Goal: Information Seeking & Learning: Learn about a topic

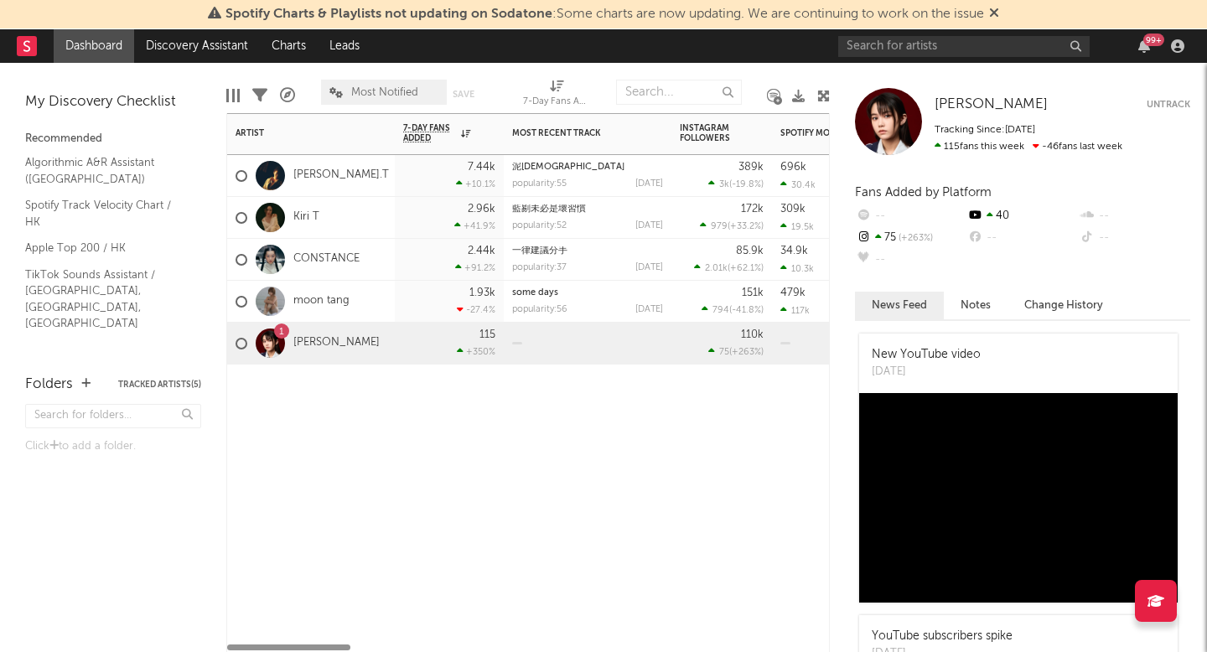
click at [456, 523] on div "Artist Notifications 7-Day Fans Added WoW % Change Most Recent Track Popularity…" at bounding box center [528, 382] width 604 height 539
click at [403, 291] on div "1.93k -27.4 %" at bounding box center [449, 301] width 92 height 41
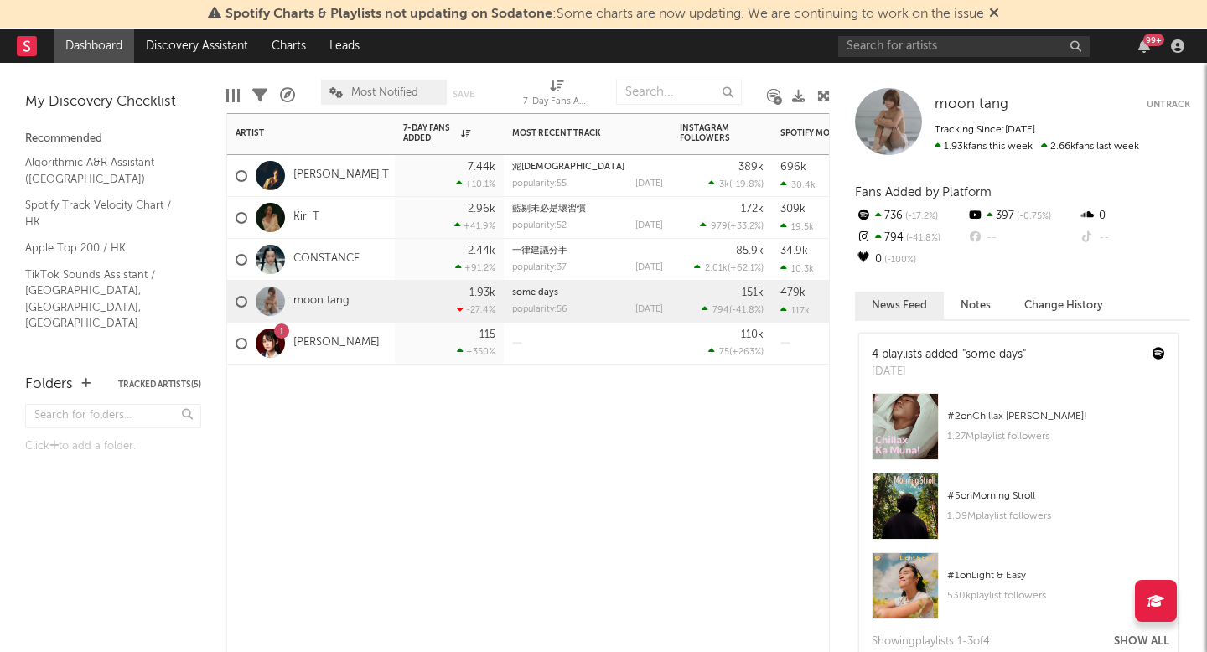
click at [319, 293] on div "moon tang" at bounding box center [293, 301] width 114 height 49
click at [319, 298] on link "moon tang" at bounding box center [321, 301] width 56 height 14
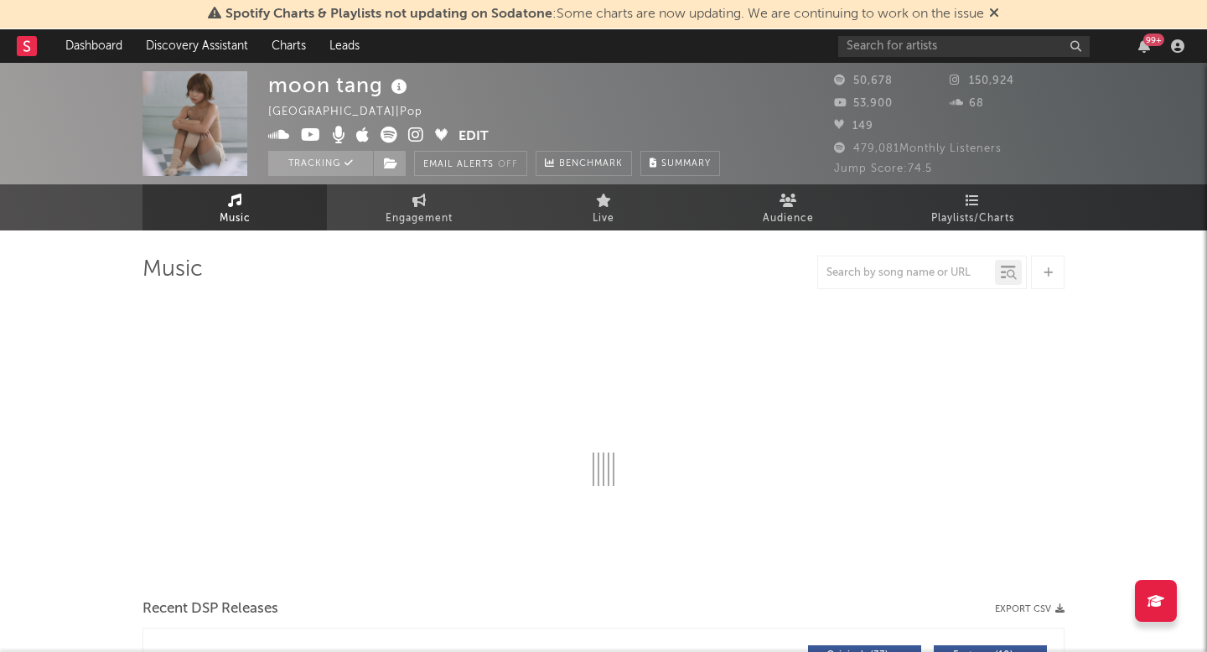
select select "6m"
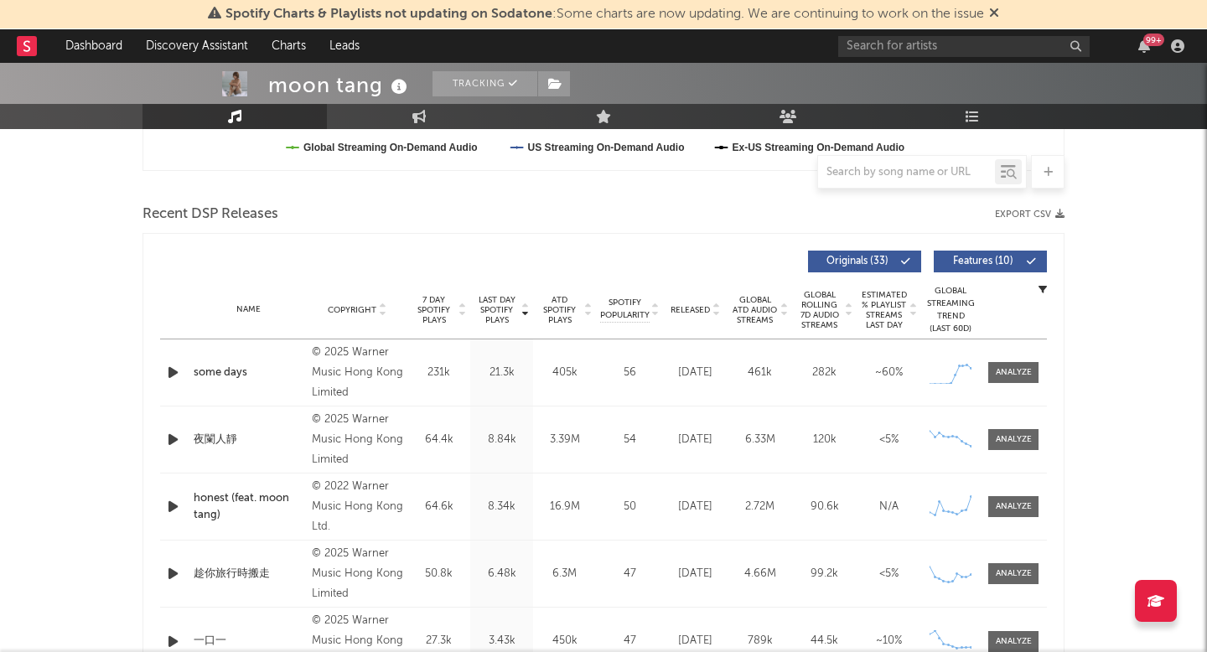
scroll to position [536, 0]
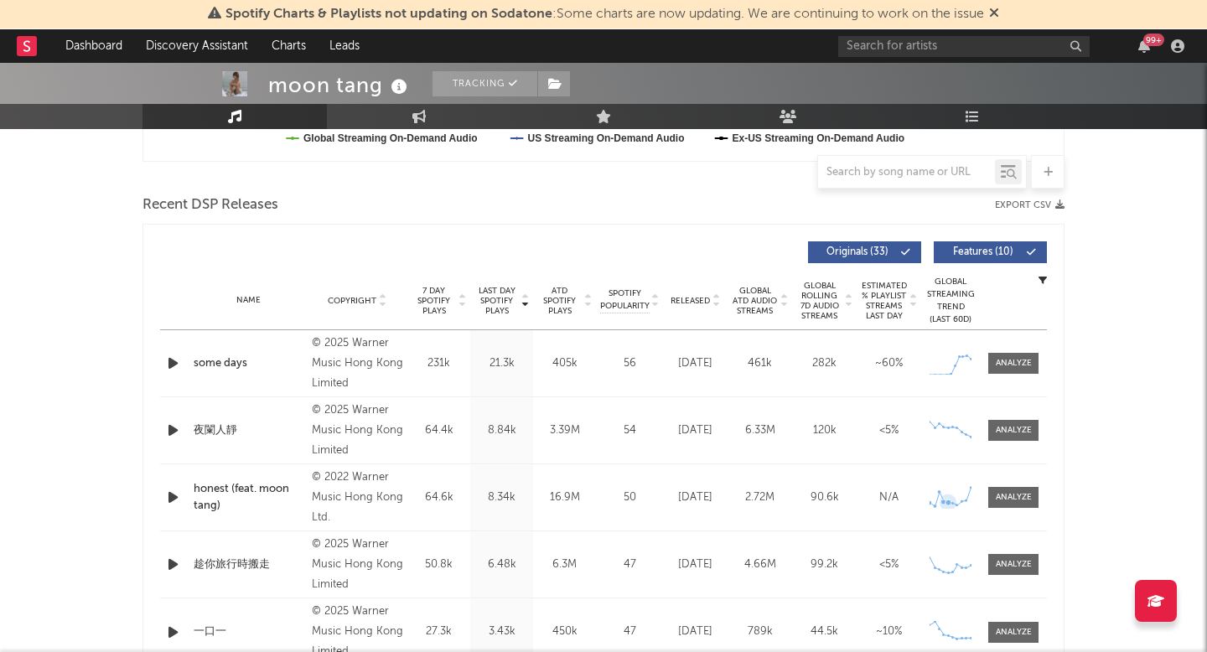
click at [948, 506] on icon at bounding box center [948, 503] width 17 height 17
click at [1017, 496] on div at bounding box center [1014, 497] width 36 height 13
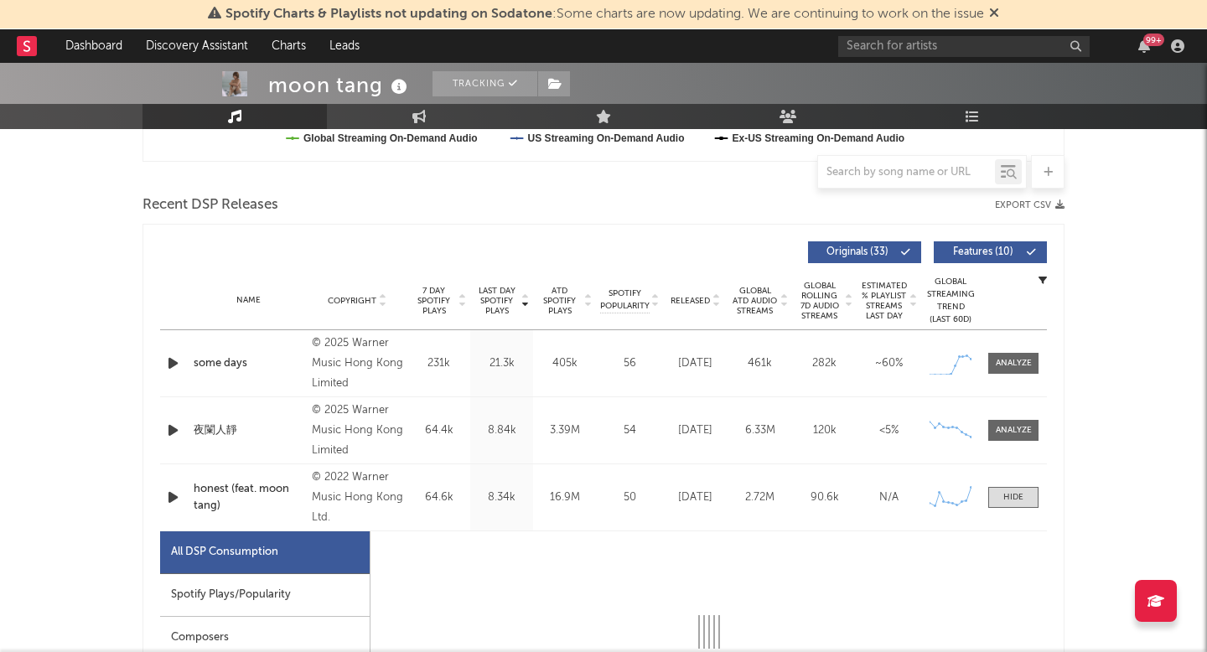
scroll to position [860, 0]
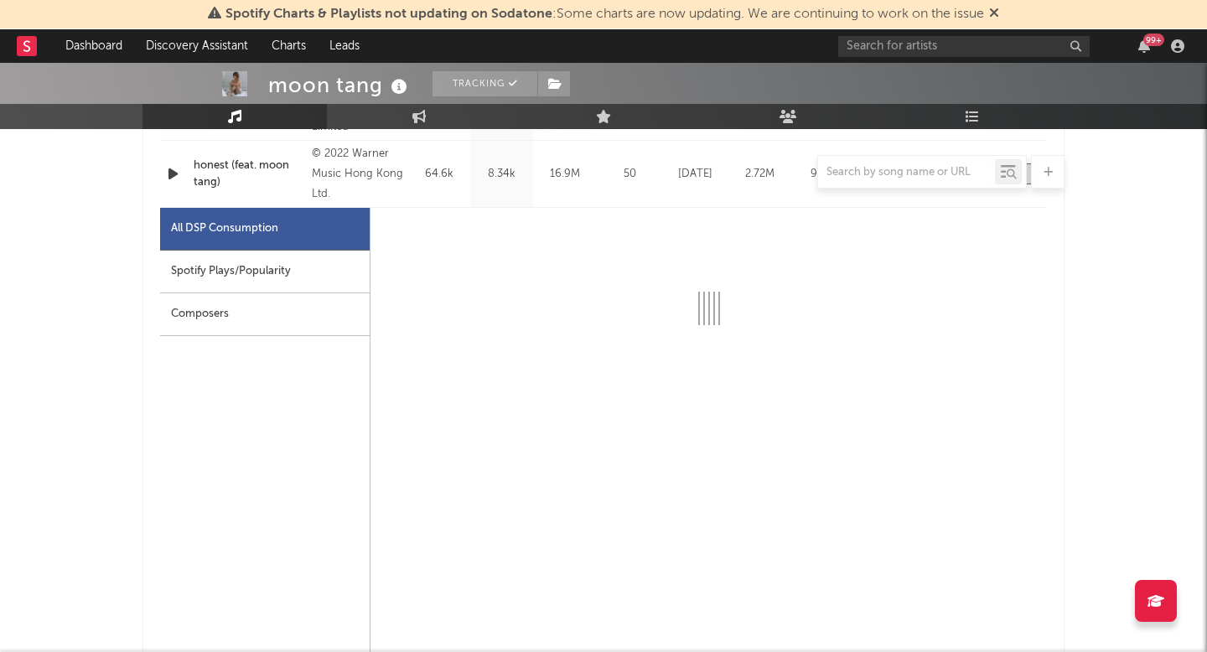
select select "6m"
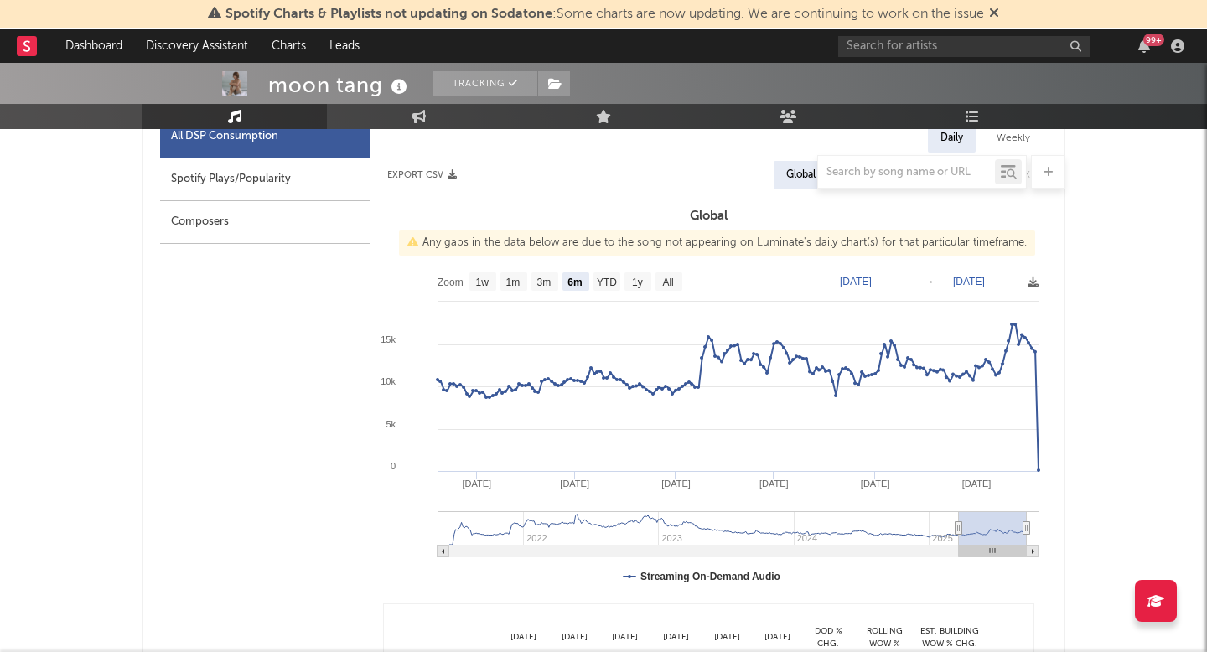
scroll to position [965, 0]
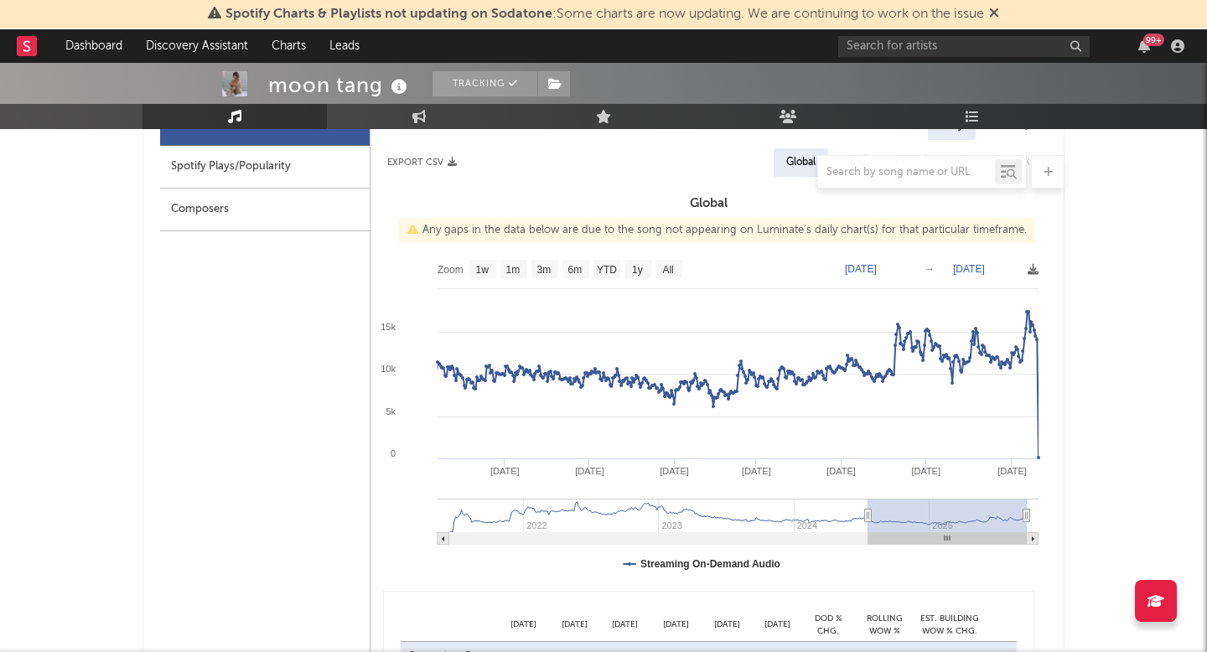
type input "[DATE]"
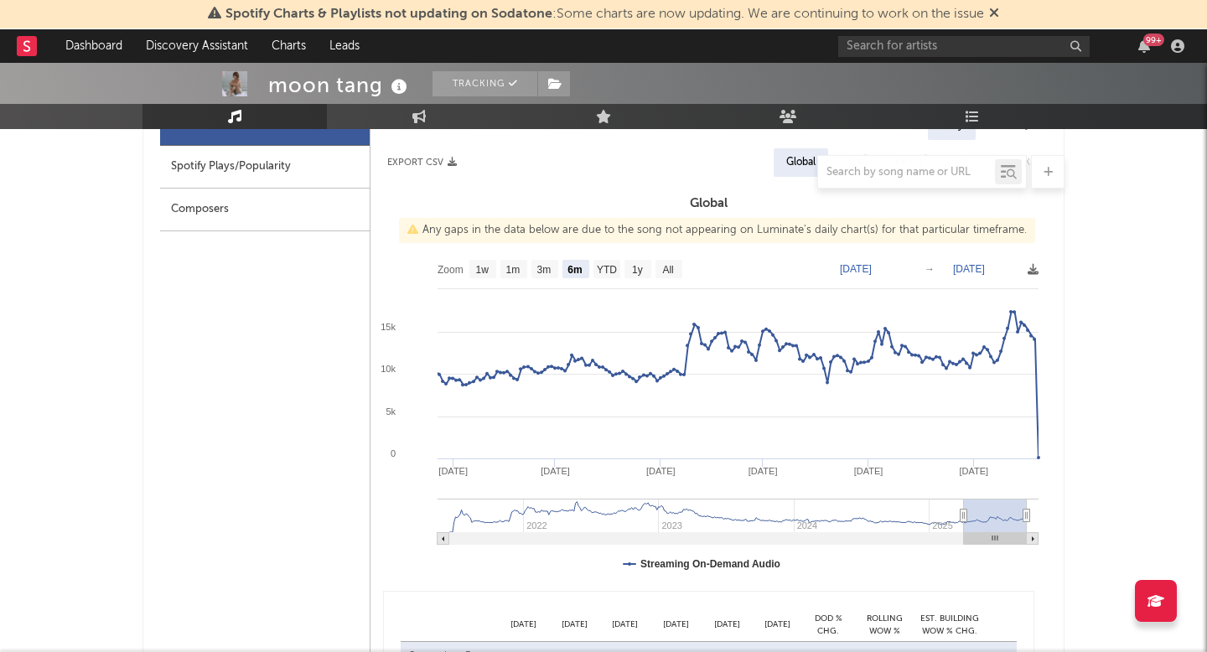
select select "6m"
type input "[DATE]"
select select "3m"
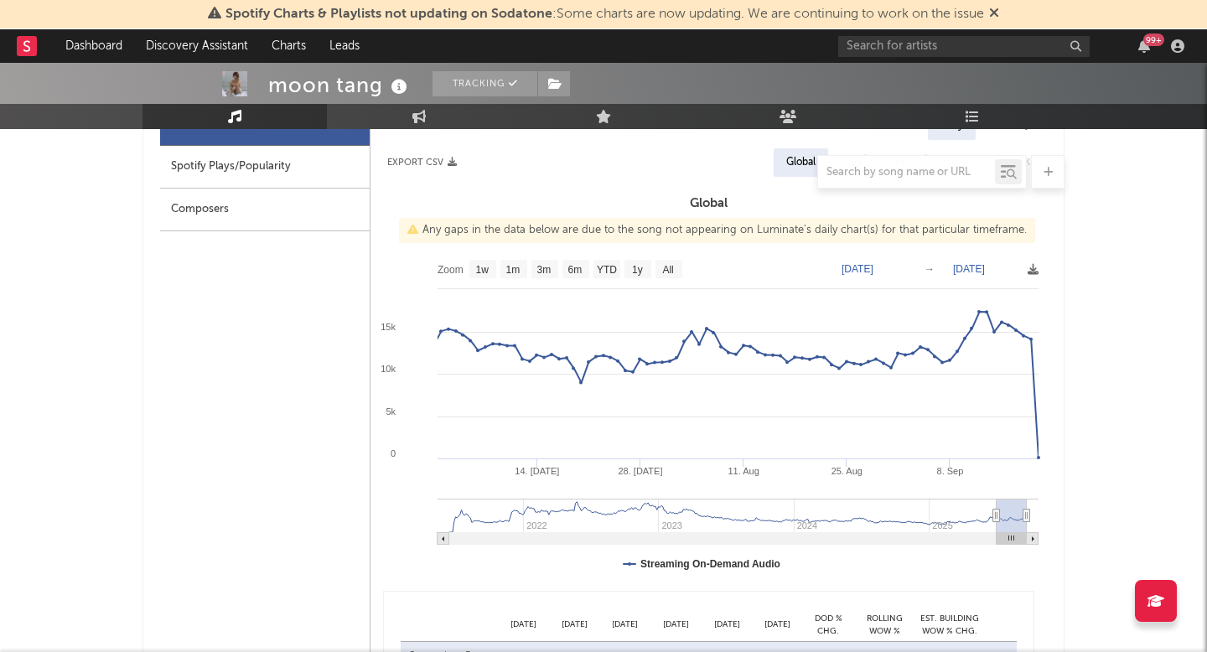
type input "[DATE]"
select select "3m"
type input "[DATE]"
drag, startPoint x: 956, startPoint y: 516, endPoint x: 997, endPoint y: 521, distance: 42.2
click at [997, 521] on icon at bounding box center [997, 516] width 7 height 13
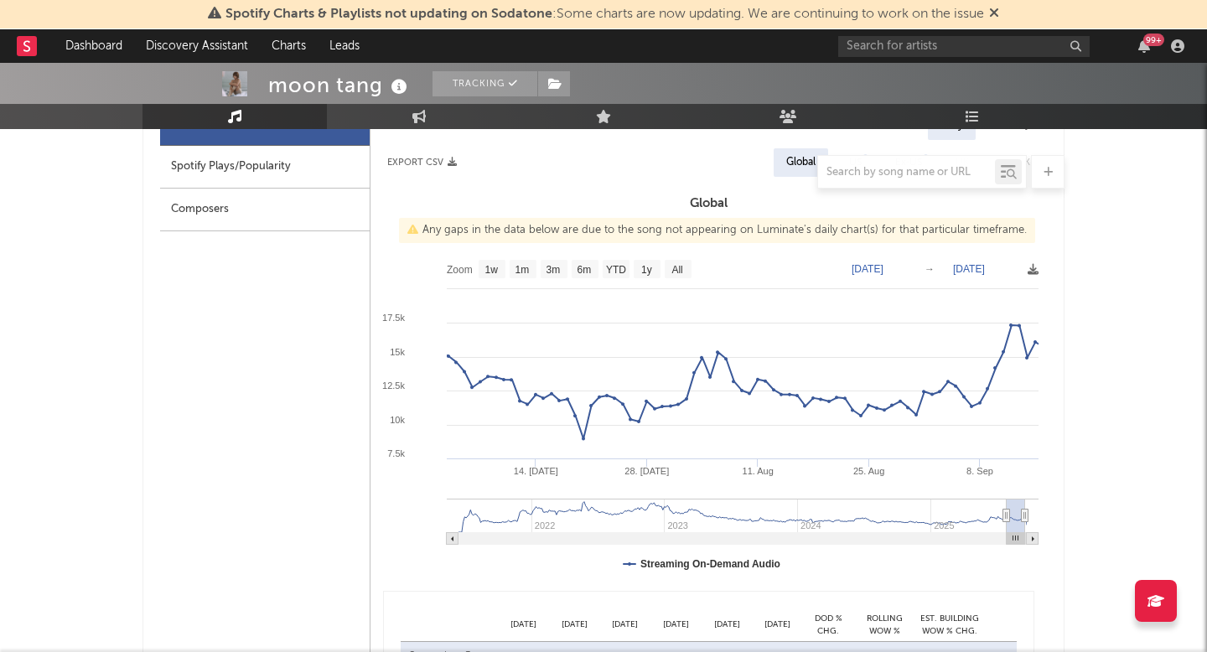
type input "[DATE]"
click at [1026, 518] on icon at bounding box center [1026, 516] width 7 height 13
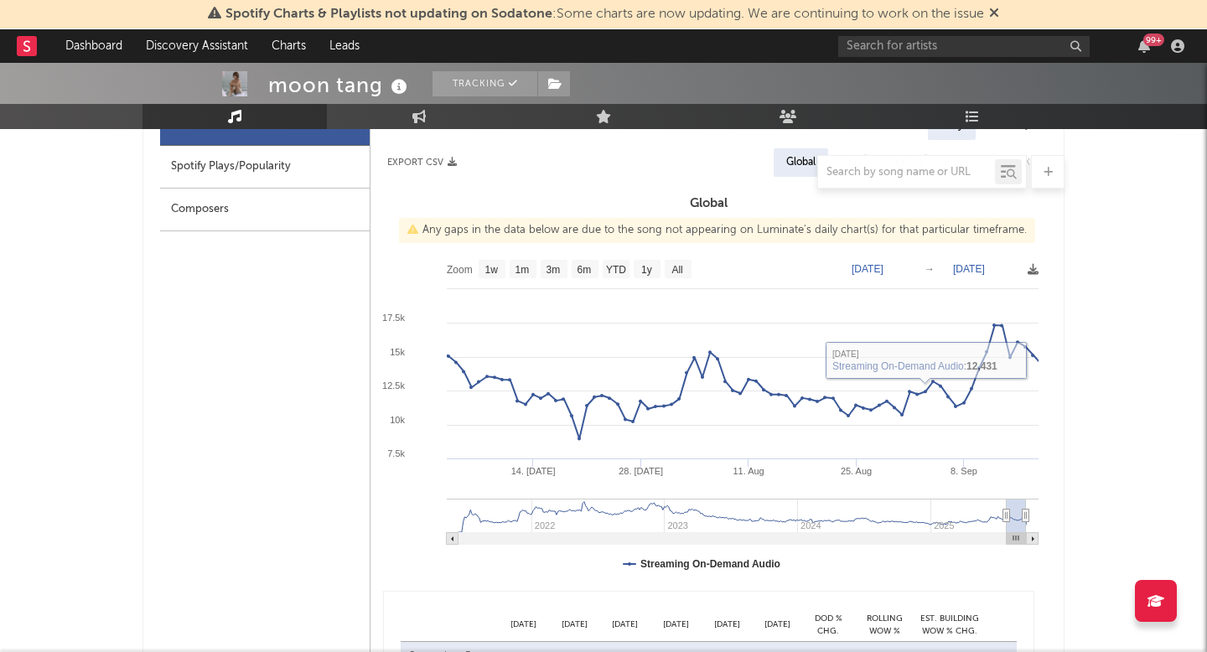
click at [870, 267] on text "[DATE]" at bounding box center [868, 269] width 32 height 12
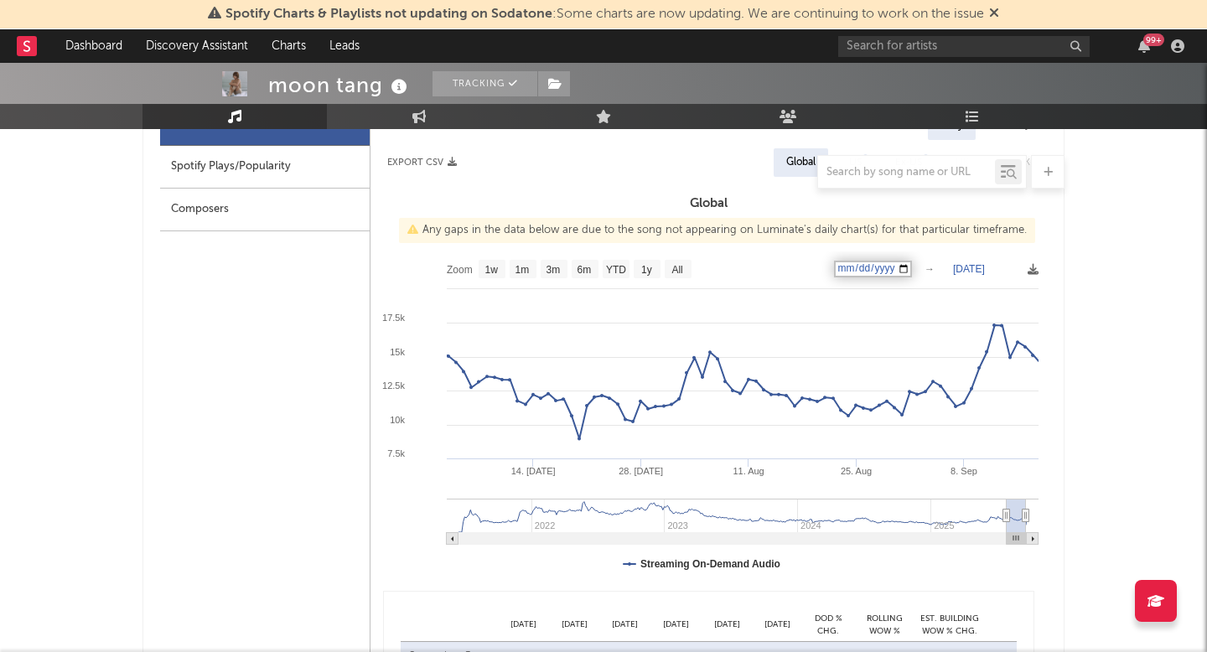
type input "[DATE]"
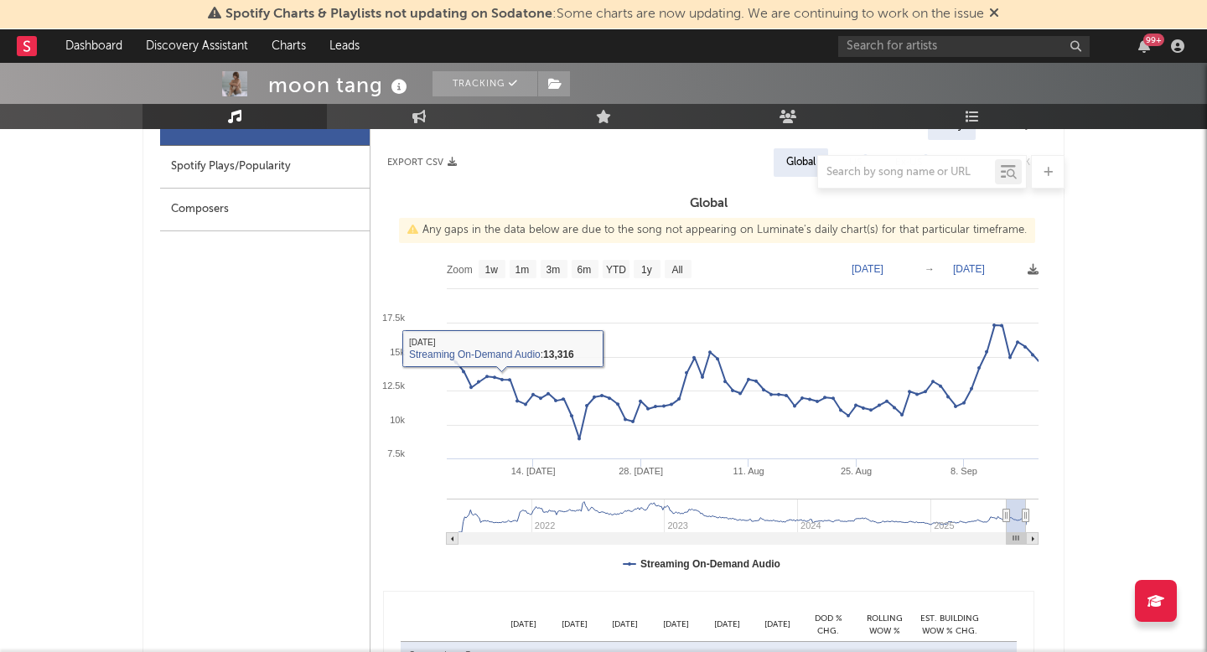
click at [214, 425] on div "All DSP Consumption Spotify Plays/Popularity Composers" at bounding box center [265, 501] width 210 height 796
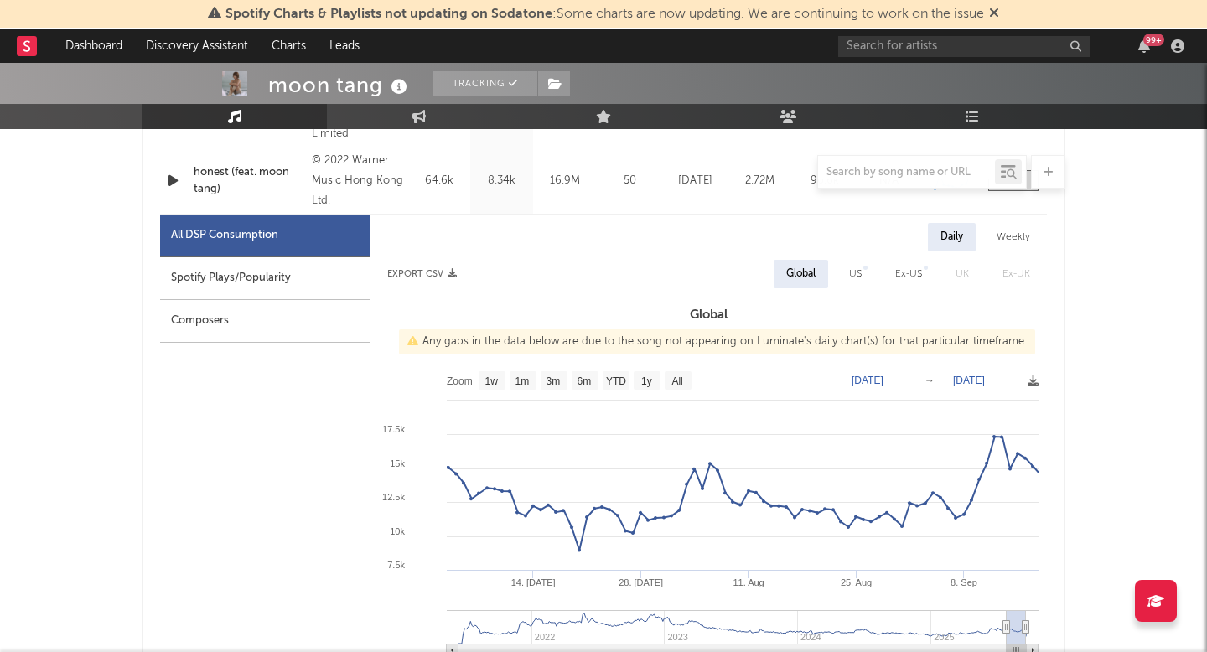
scroll to position [814, 0]
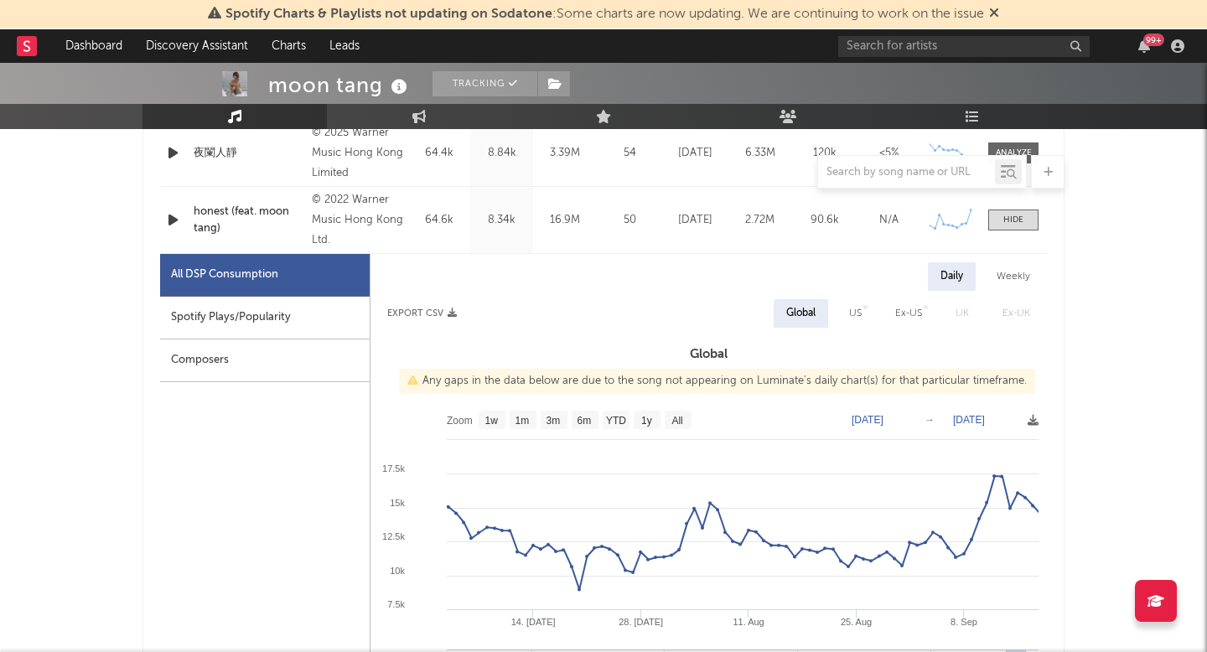
click at [285, 324] on div "Spotify Plays/Popularity" at bounding box center [265, 318] width 210 height 43
select select "6m"
select select "1w"
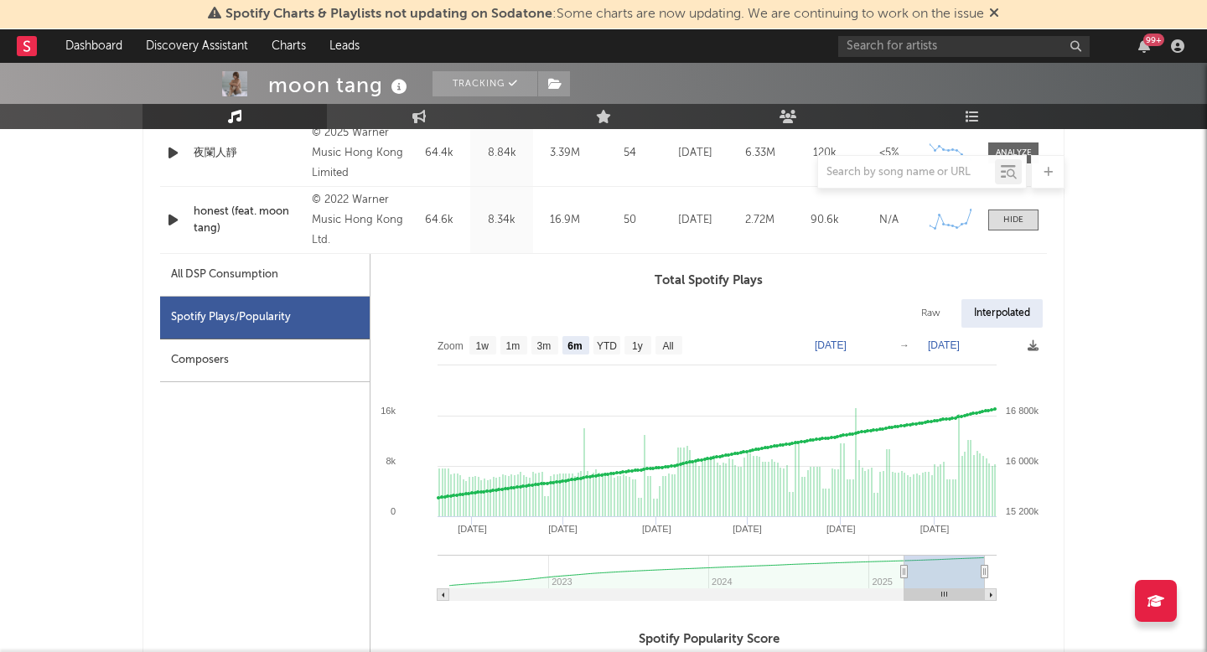
click at [289, 368] on div "Composers" at bounding box center [265, 360] width 210 height 43
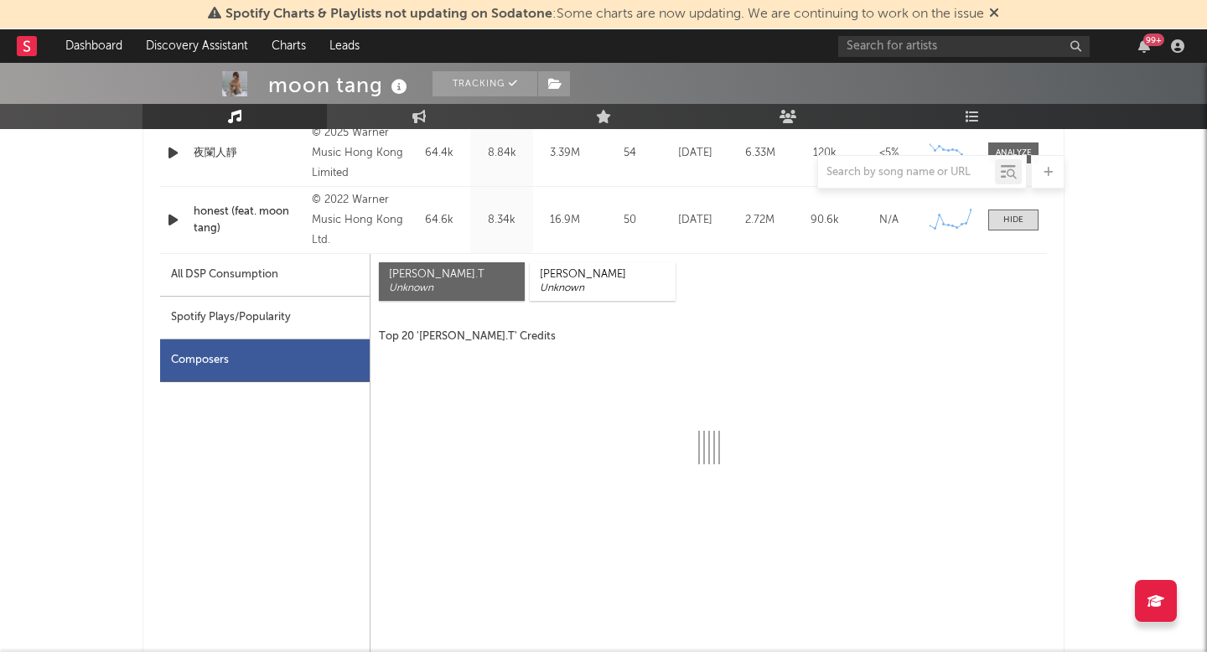
click at [295, 286] on div "All DSP Consumption" at bounding box center [265, 275] width 210 height 43
select select "6m"
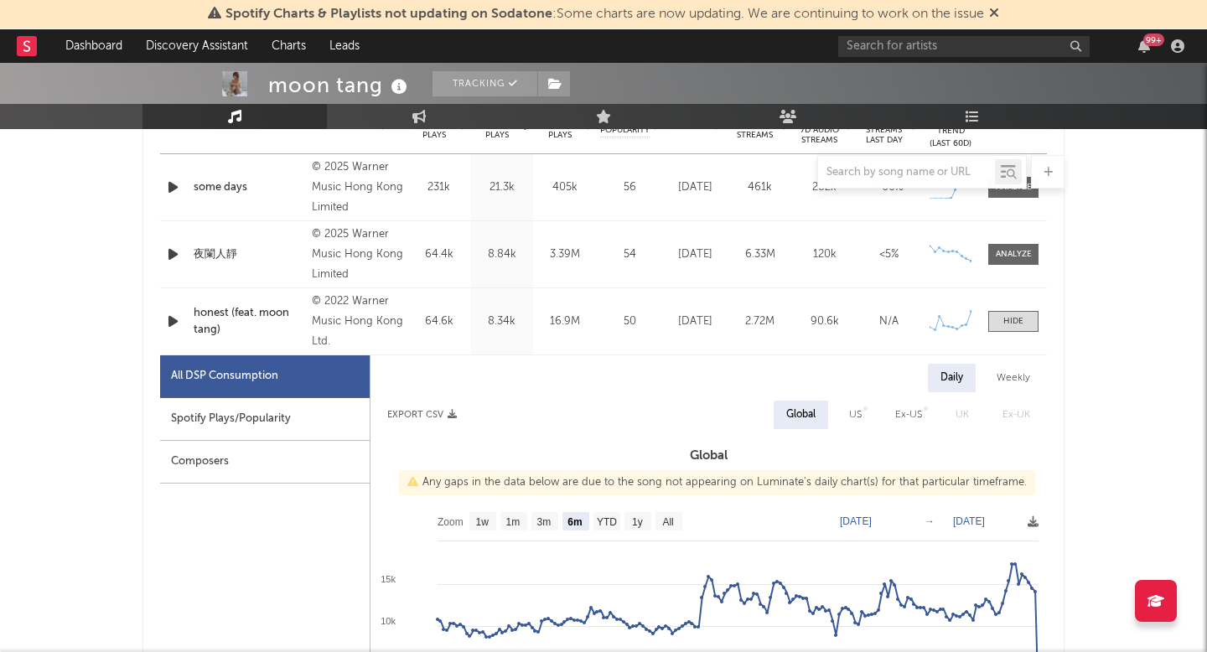
scroll to position [501, 0]
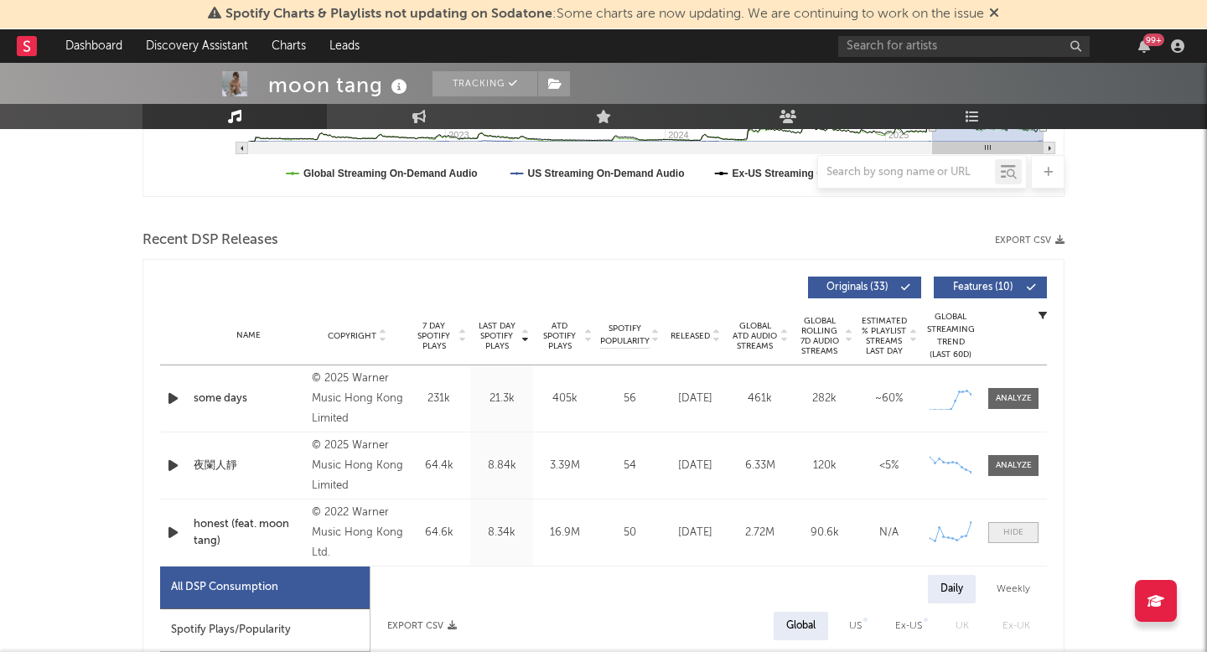
click at [1004, 535] on div at bounding box center [1013, 532] width 20 height 13
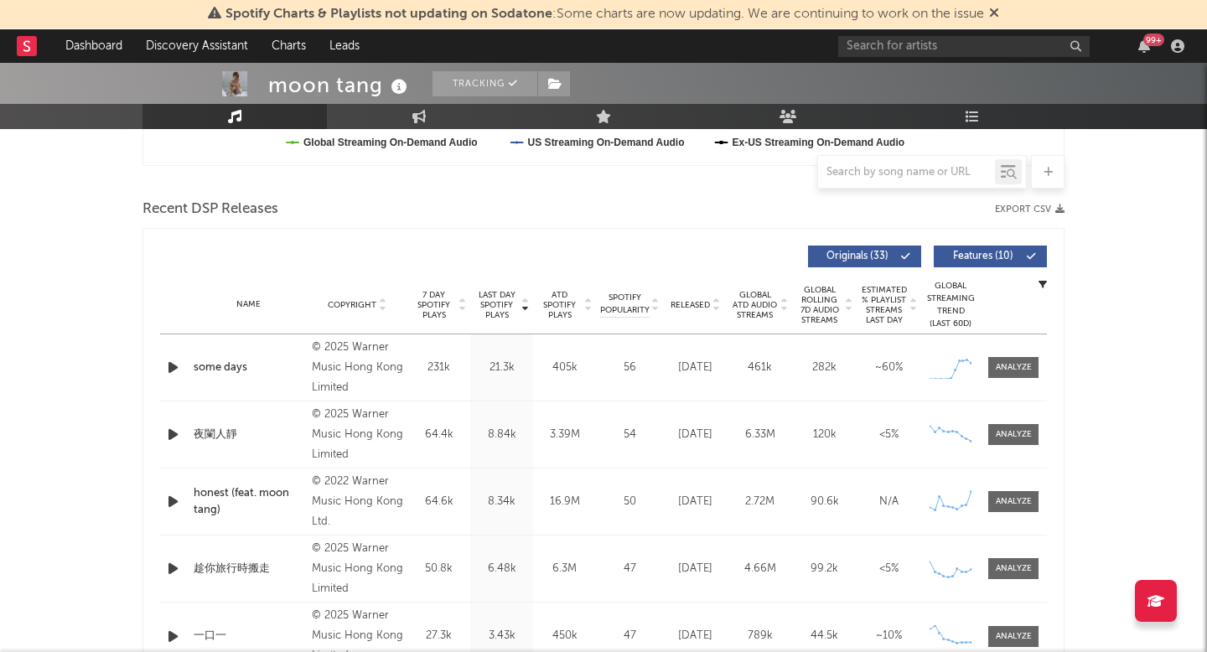
scroll to position [538, 0]
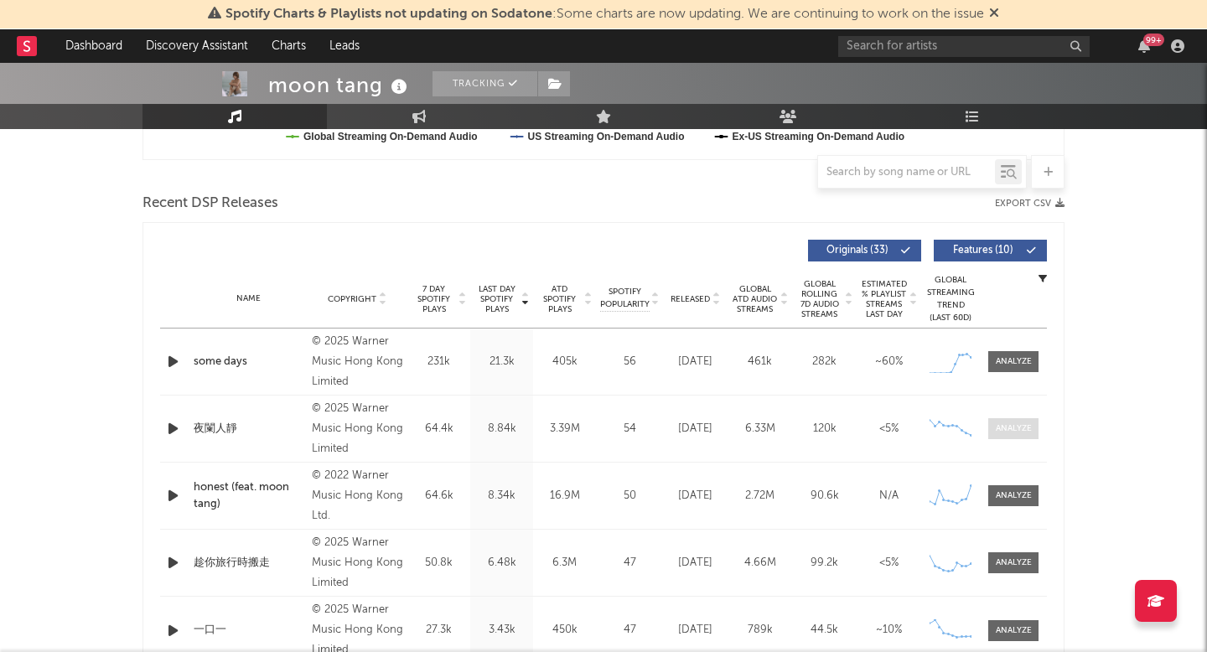
click at [1018, 421] on span at bounding box center [1013, 428] width 50 height 21
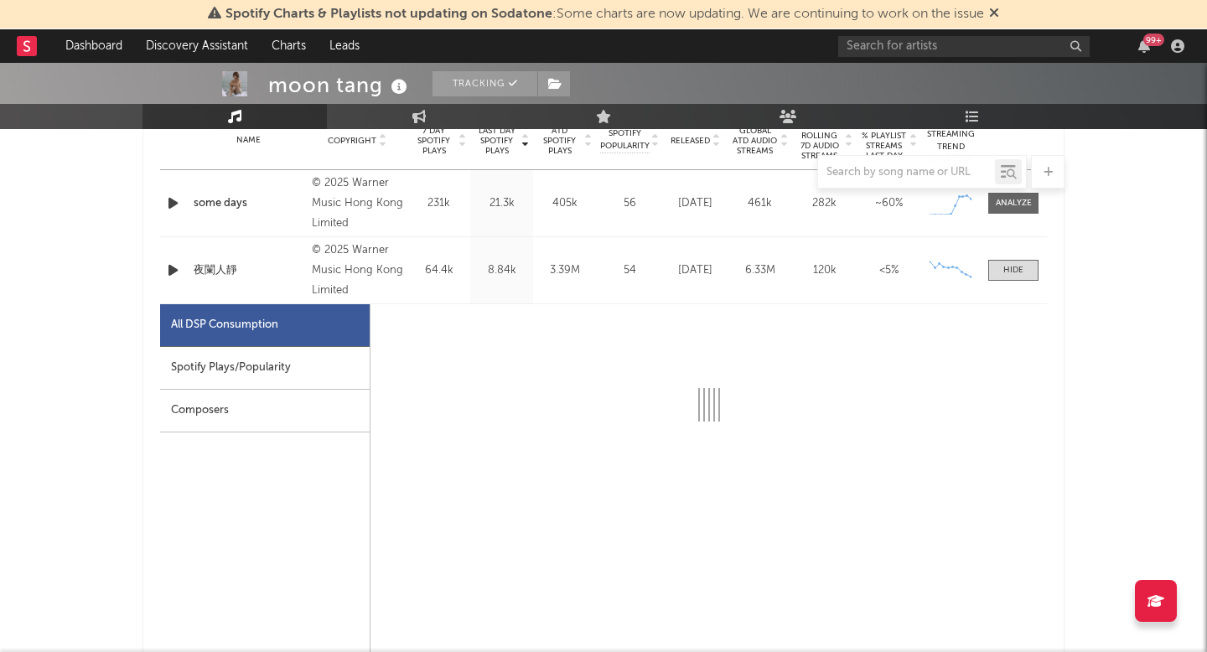
scroll to position [733, 0]
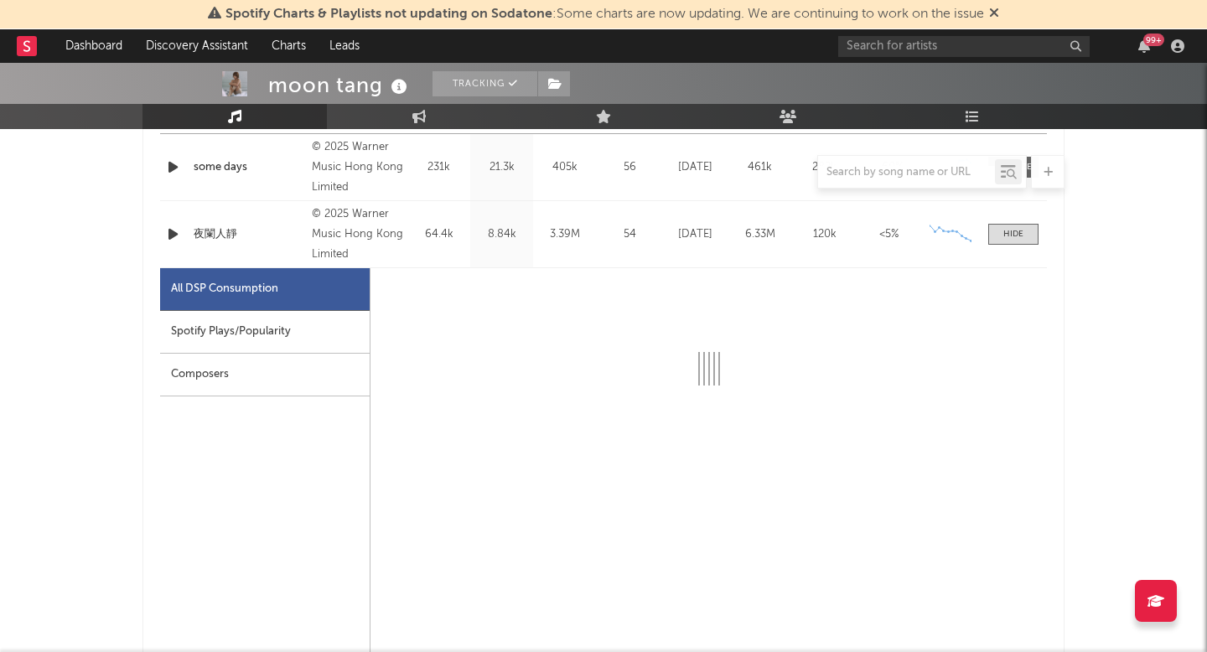
select select "6m"
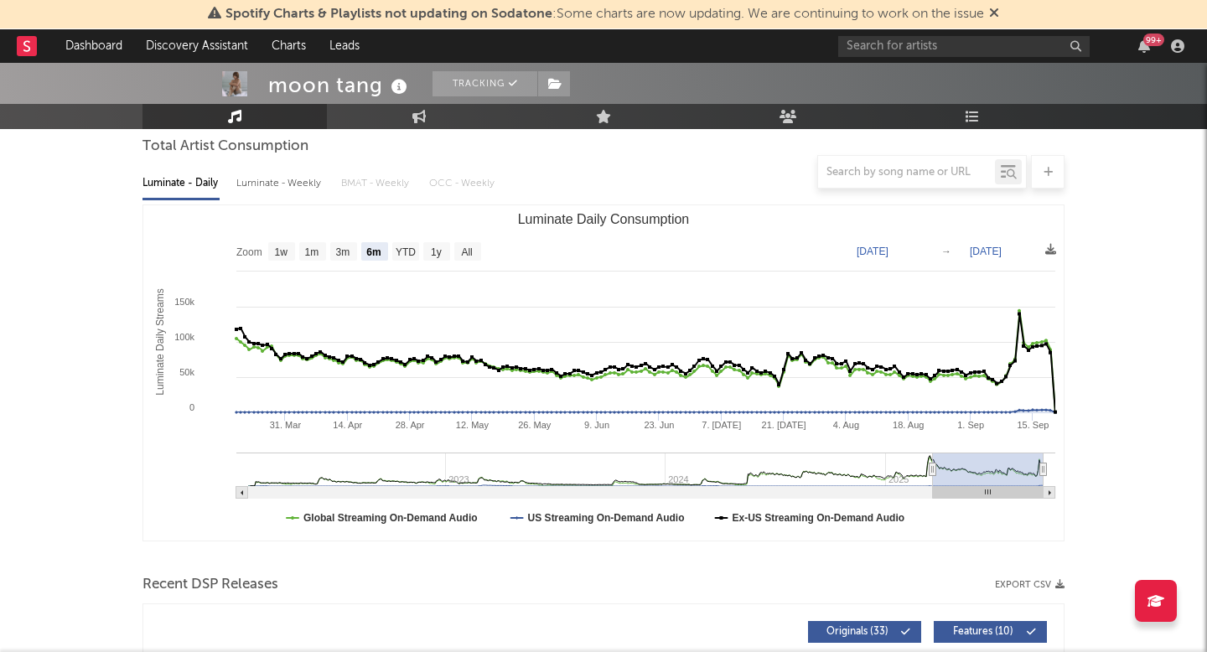
scroll to position [0, 0]
